Goal: Information Seeking & Learning: Learn about a topic

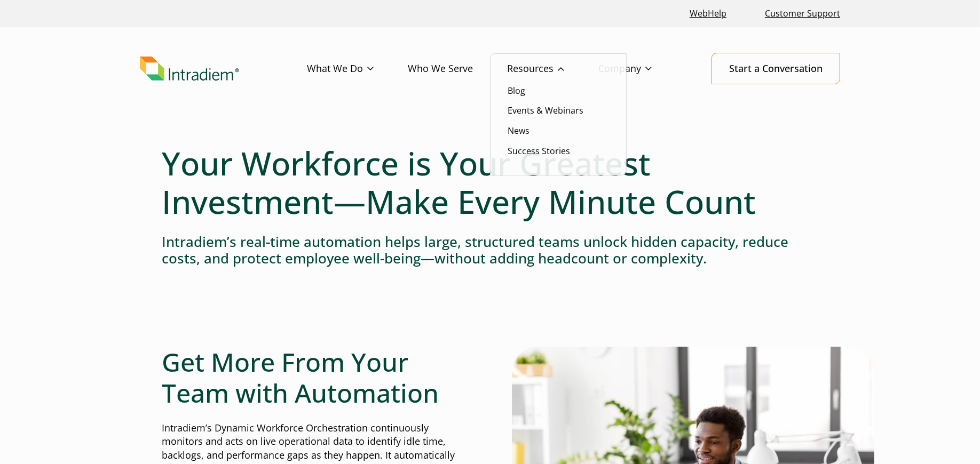
click at [529, 71] on link "Resources" at bounding box center [552, 68] width 91 height 31
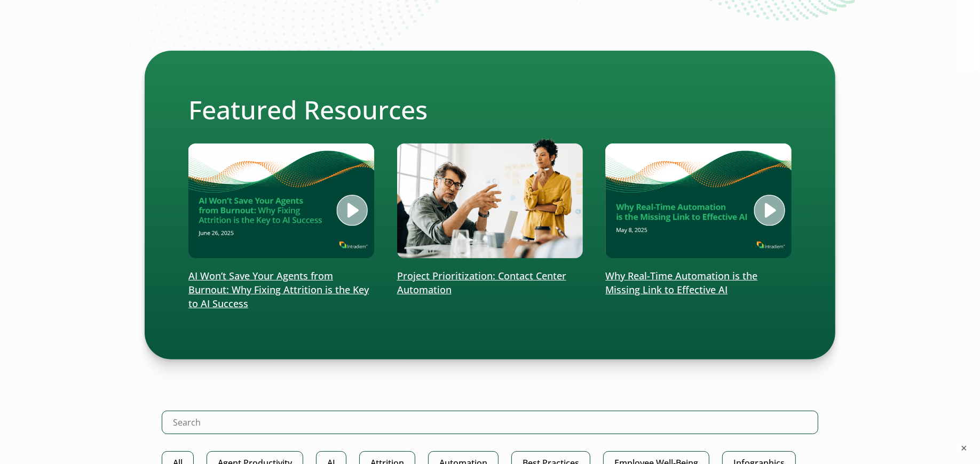
scroll to position [207, 0]
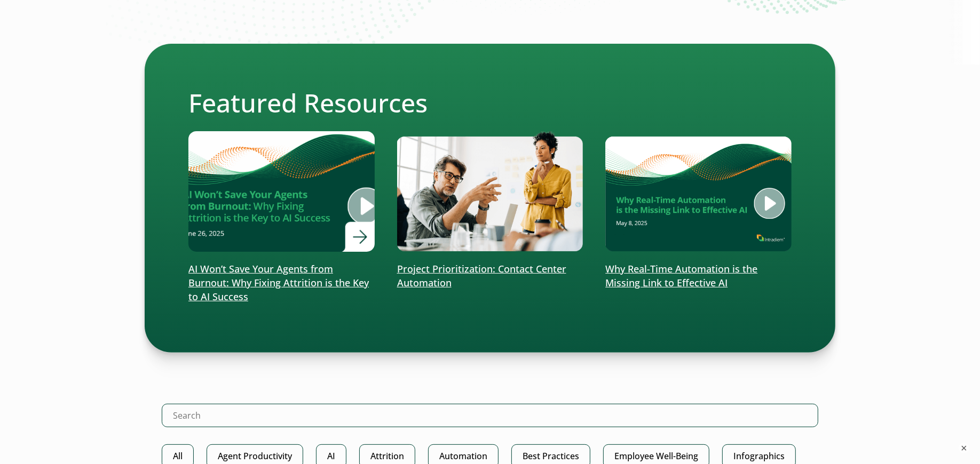
click at [282, 271] on p "AI Won’t Save Your Agents from Burnout: Why Fixing Attrition is the Key to AI S…" at bounding box center [281, 284] width 186 height 42
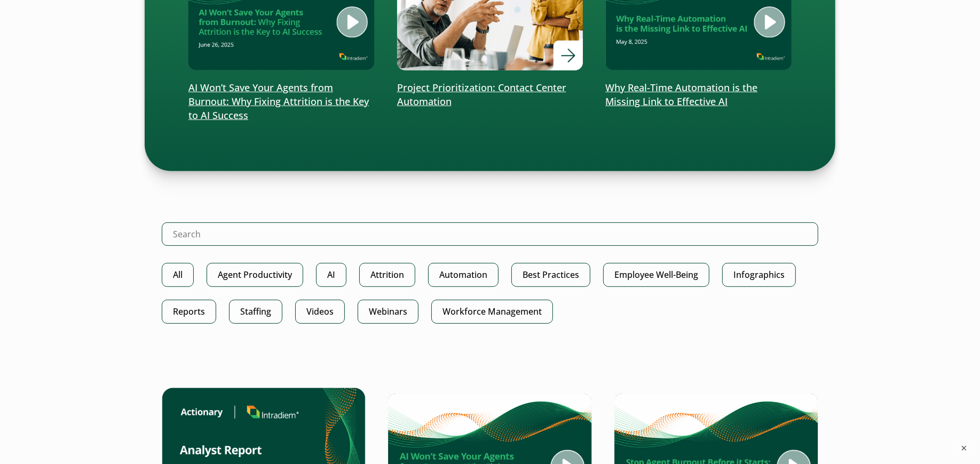
scroll to position [390, 0]
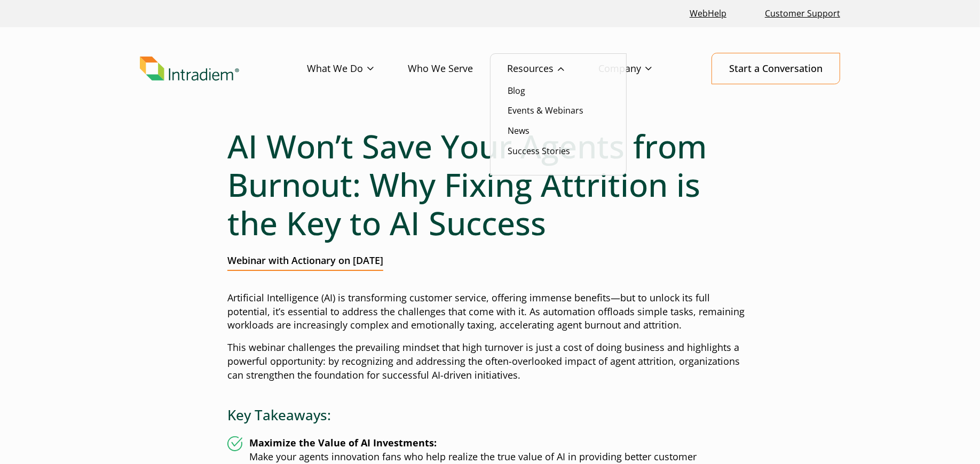
click at [539, 70] on link "Resources" at bounding box center [552, 68] width 91 height 31
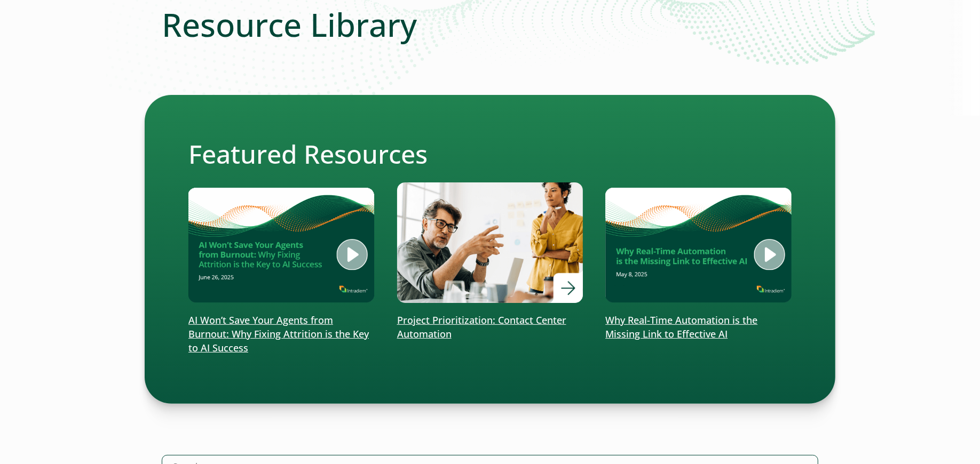
click at [553, 249] on img at bounding box center [489, 242] width 223 height 145
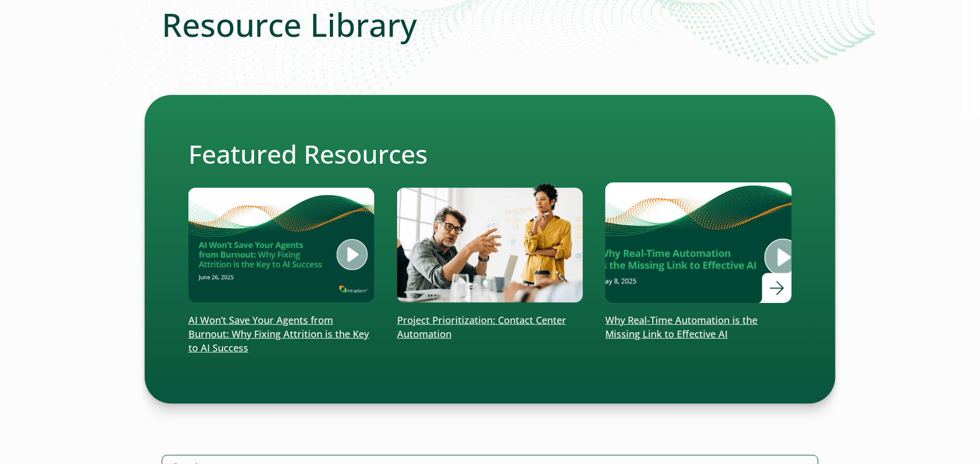
click at [668, 249] on img at bounding box center [698, 242] width 223 height 145
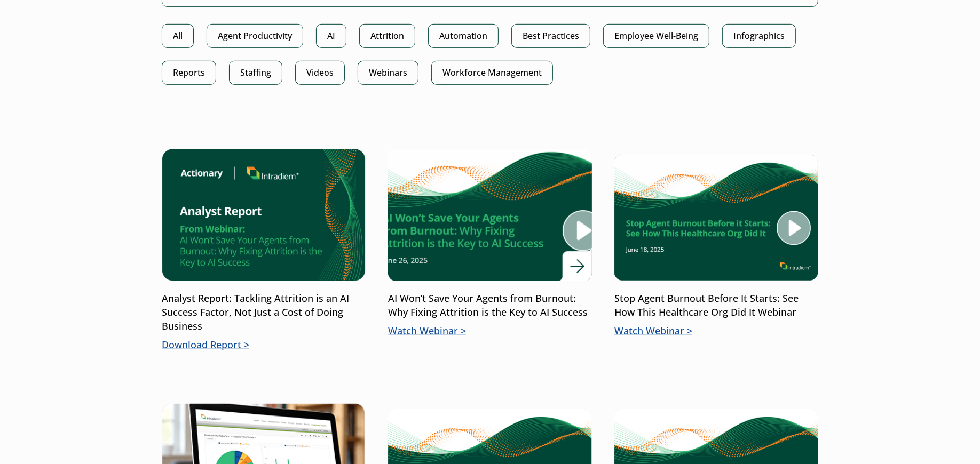
scroll to position [638, 0]
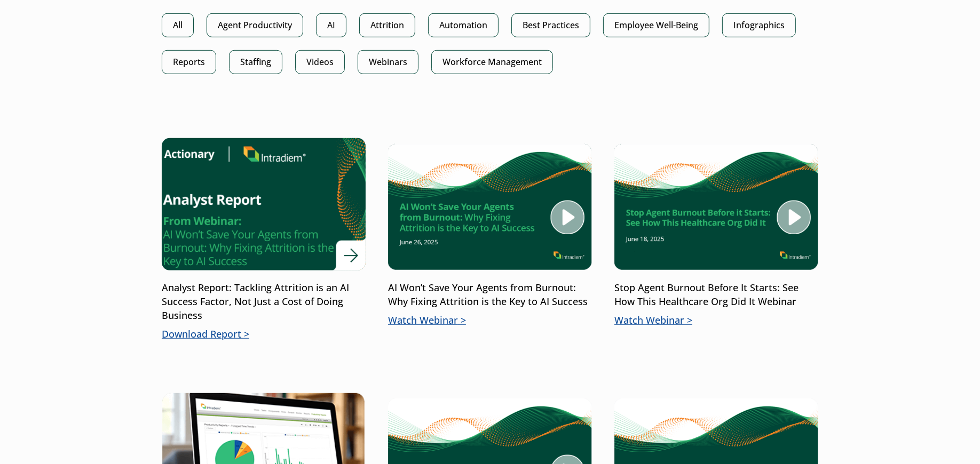
click at [259, 215] on img at bounding box center [263, 204] width 244 height 159
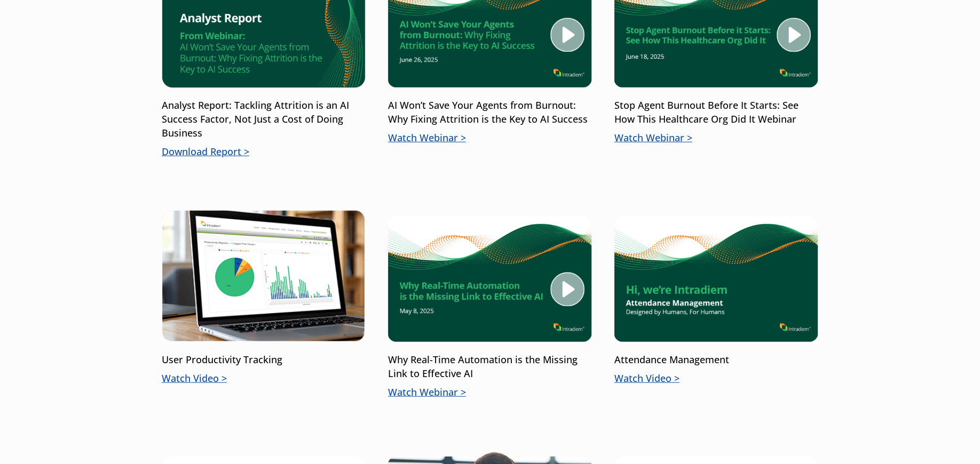
scroll to position [900, 0]
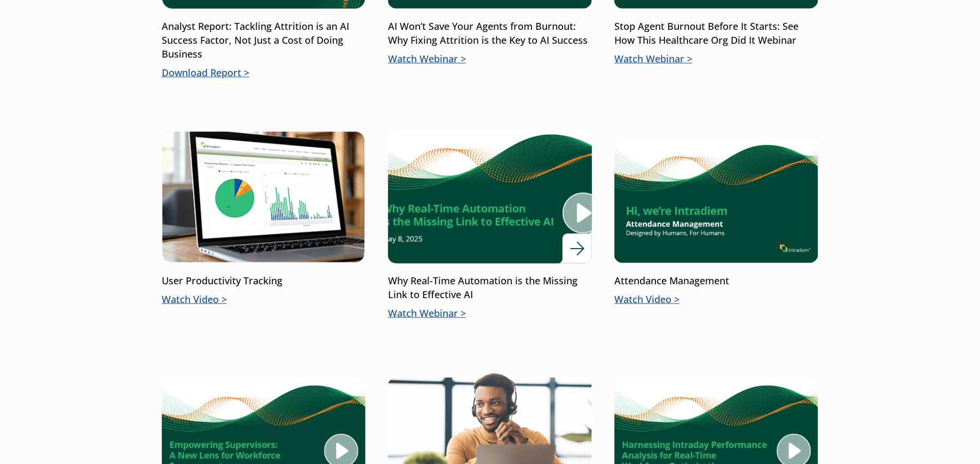
click at [456, 219] on img at bounding box center [490, 197] width 244 height 159
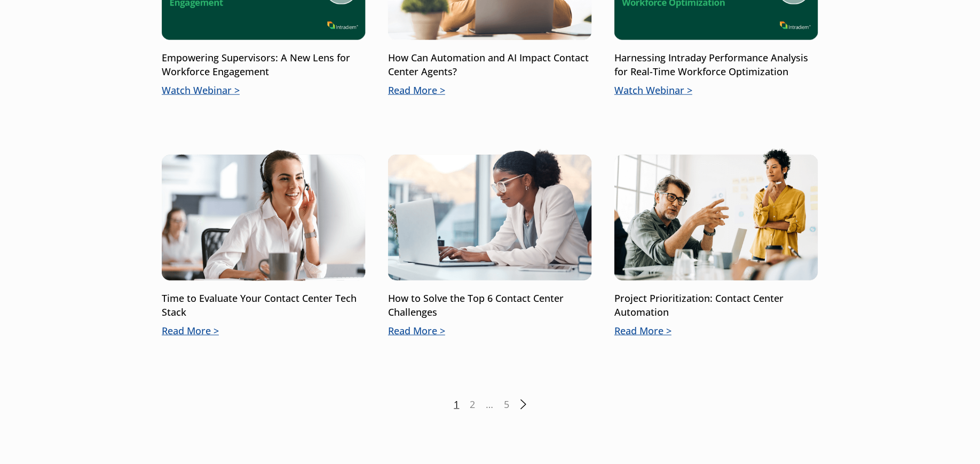
scroll to position [1448, 0]
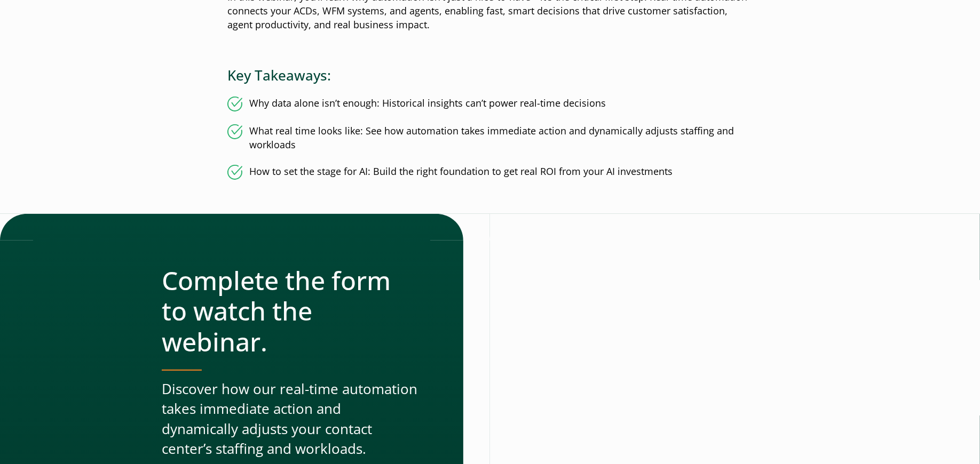
scroll to position [456, 0]
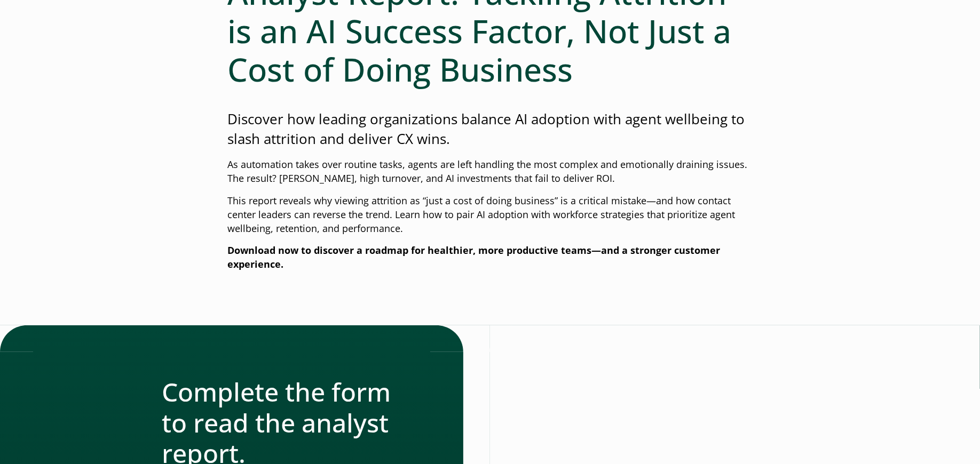
scroll to position [342, 0]
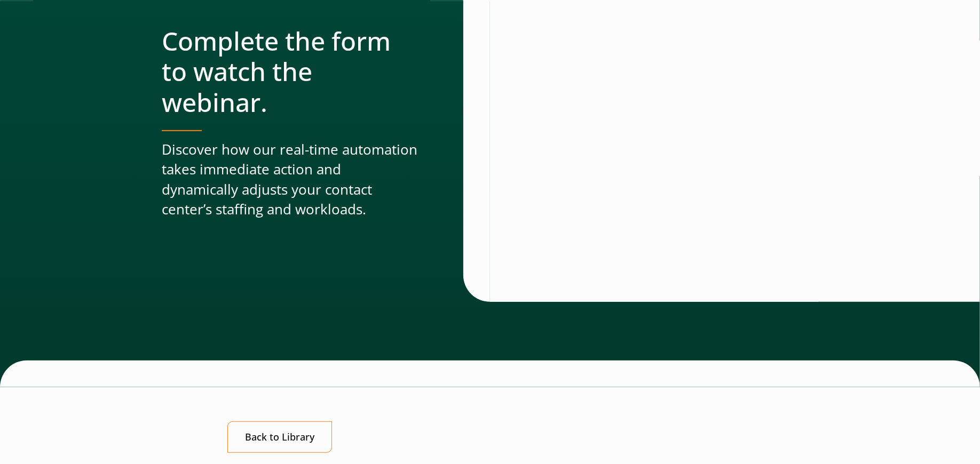
scroll to position [492, 0]
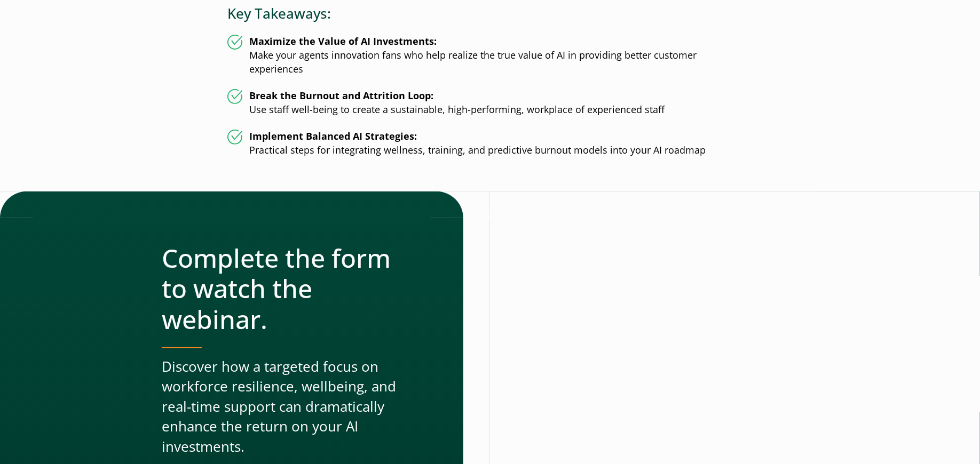
scroll to position [416, 0]
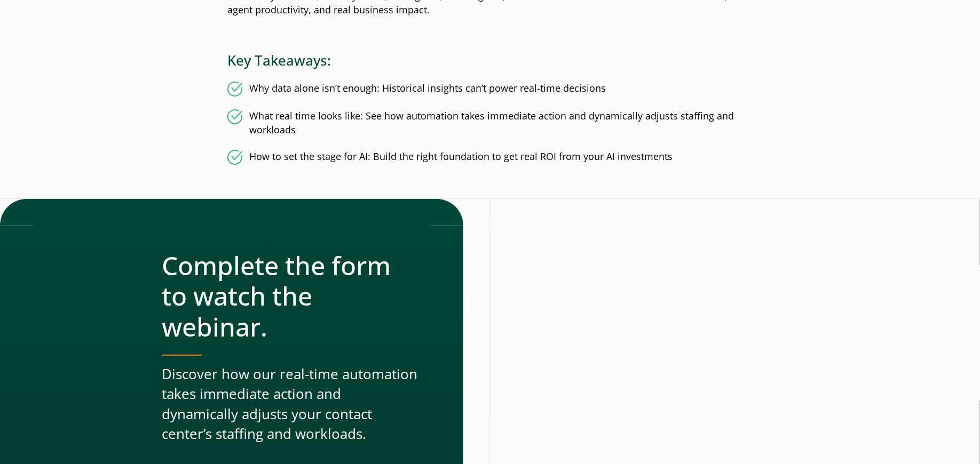
scroll to position [313, 0]
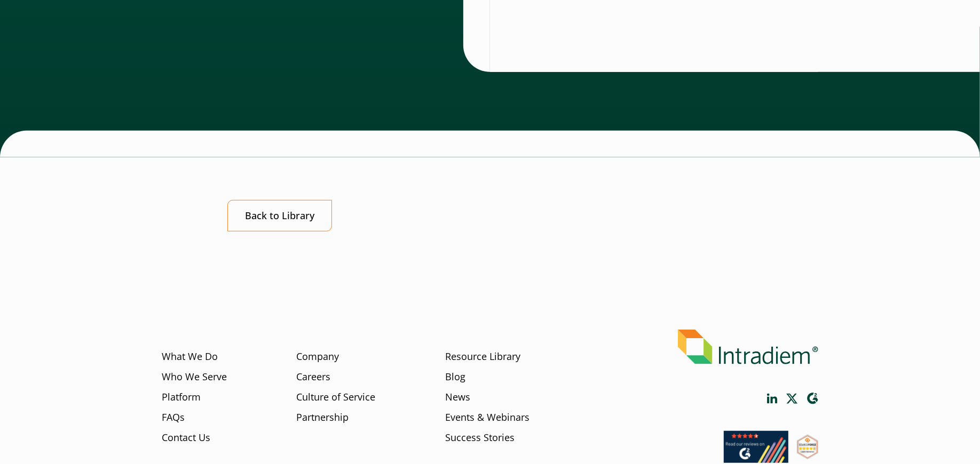
scroll to position [648, 0]
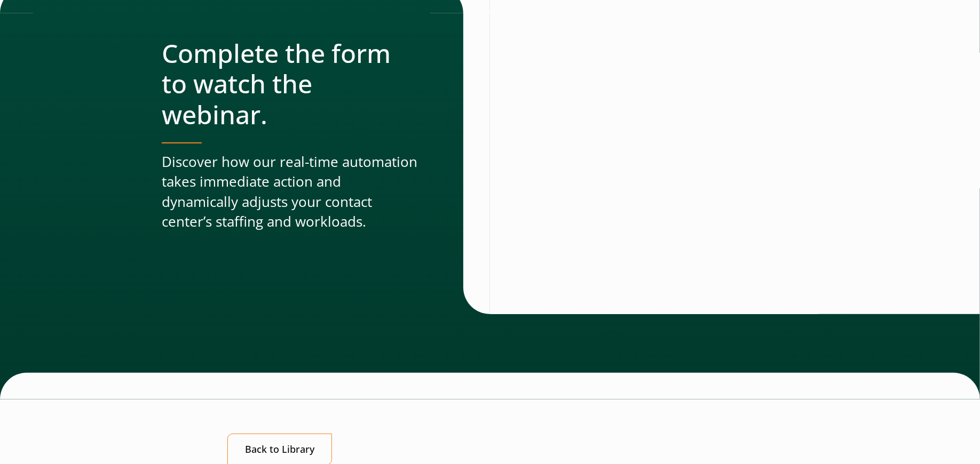
scroll to position [363, 0]
